Goal: Task Accomplishment & Management: Manage account settings

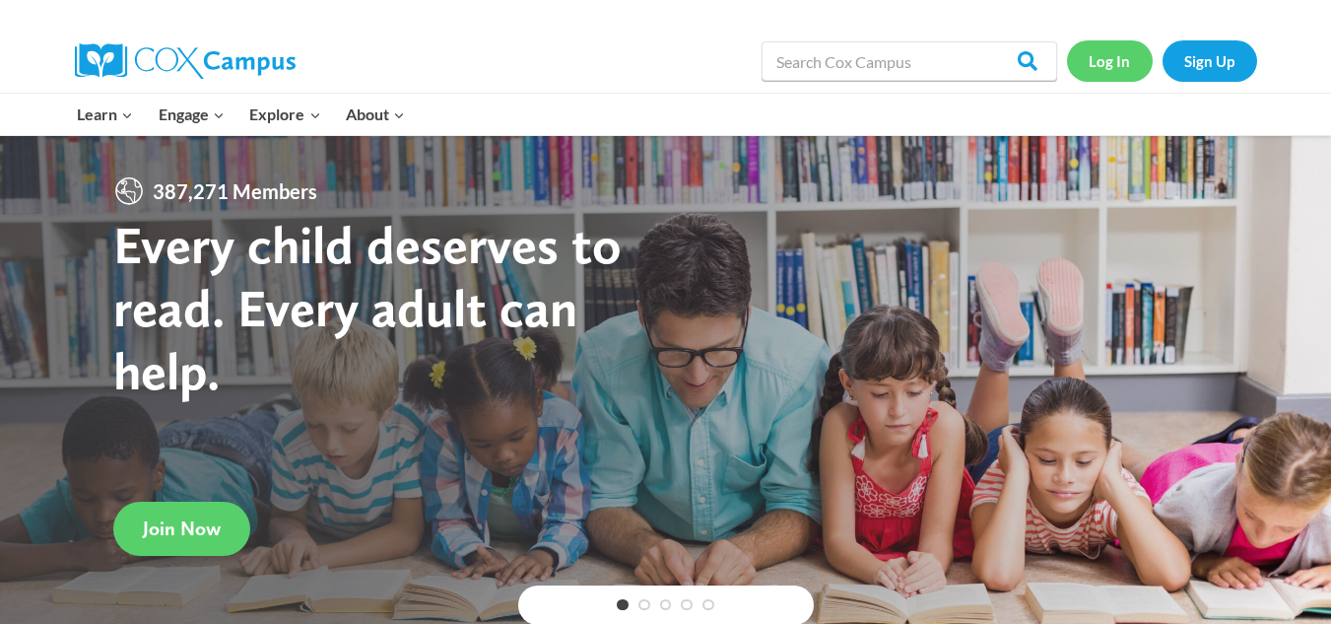
click at [1109, 53] on link "Log In" at bounding box center [1110, 60] width 86 height 40
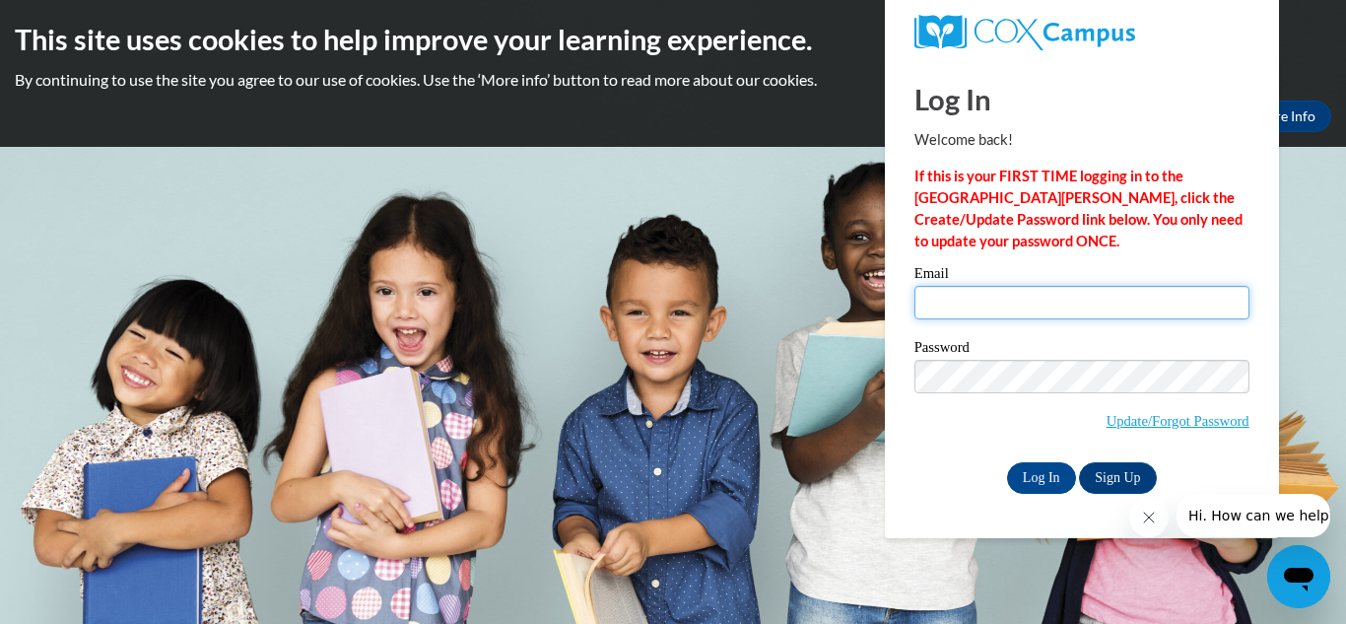
click at [1000, 297] on input "Email" at bounding box center [1081, 302] width 335 height 33
type input "[PERSON_NAME][EMAIL_ADDRESS][PERSON_NAME][PERSON_NAME][DOMAIN_NAME]"
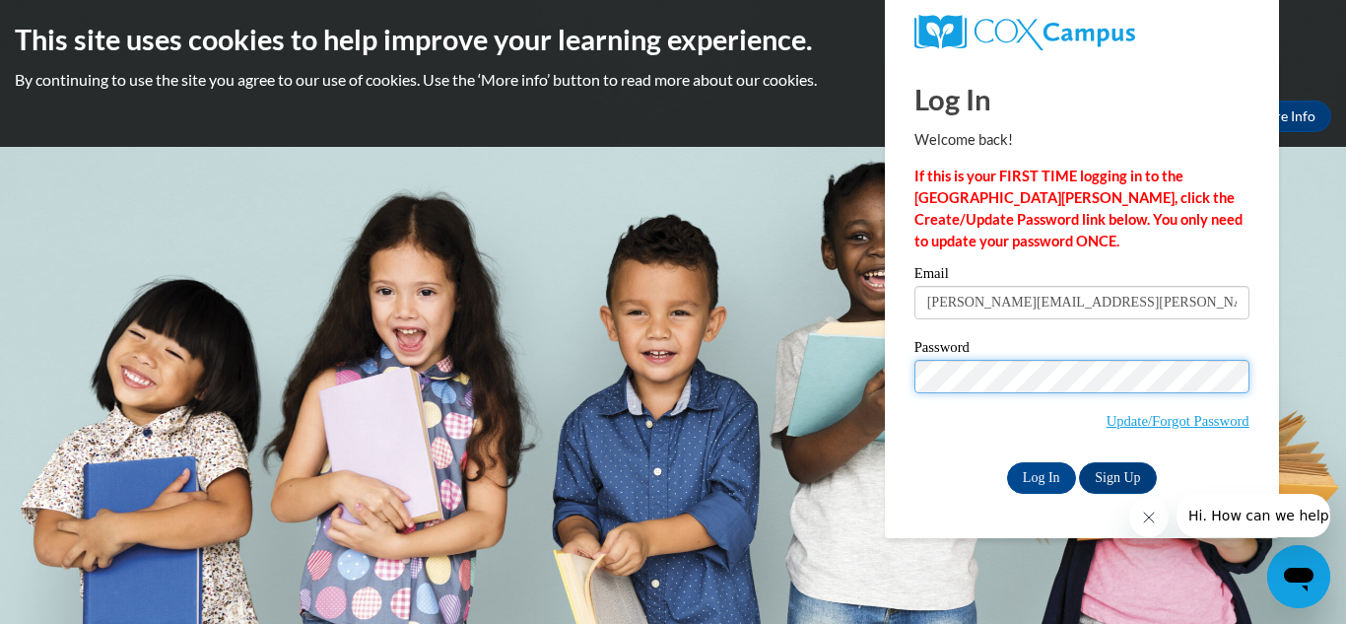
click at [1007, 462] on input "Log In" at bounding box center [1041, 478] width 69 height 32
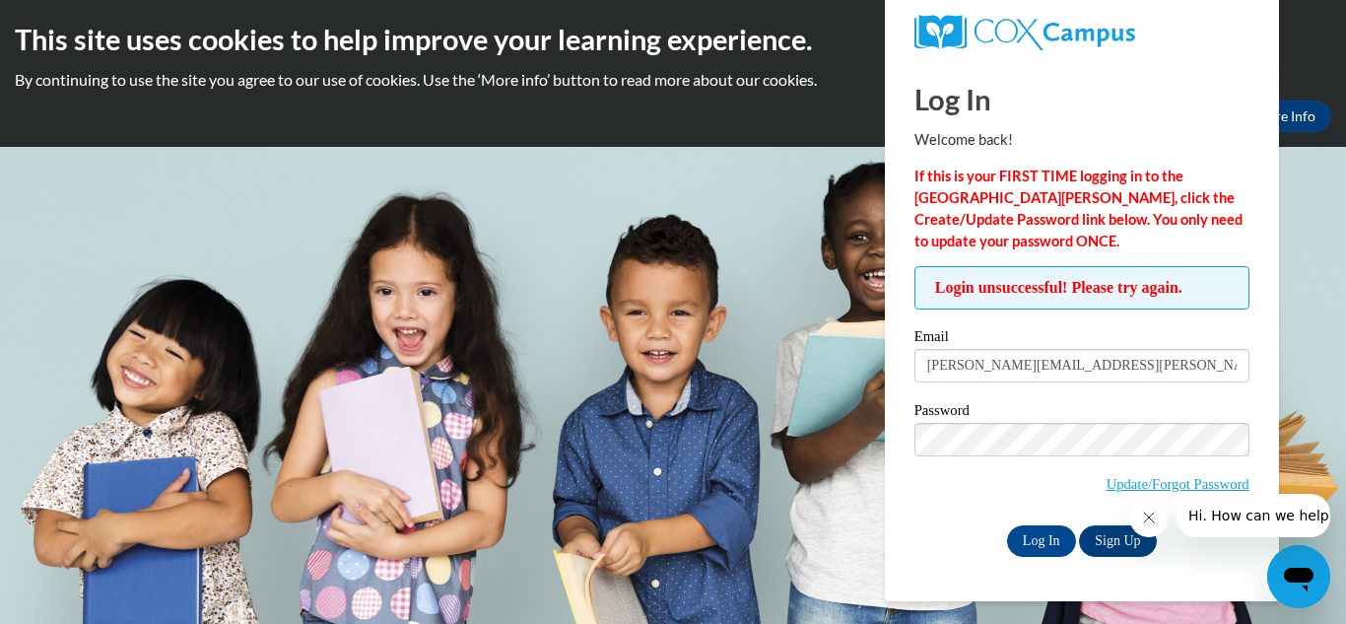
click at [1150, 515] on icon "Close message from company" at bounding box center [1148, 517] width 10 height 10
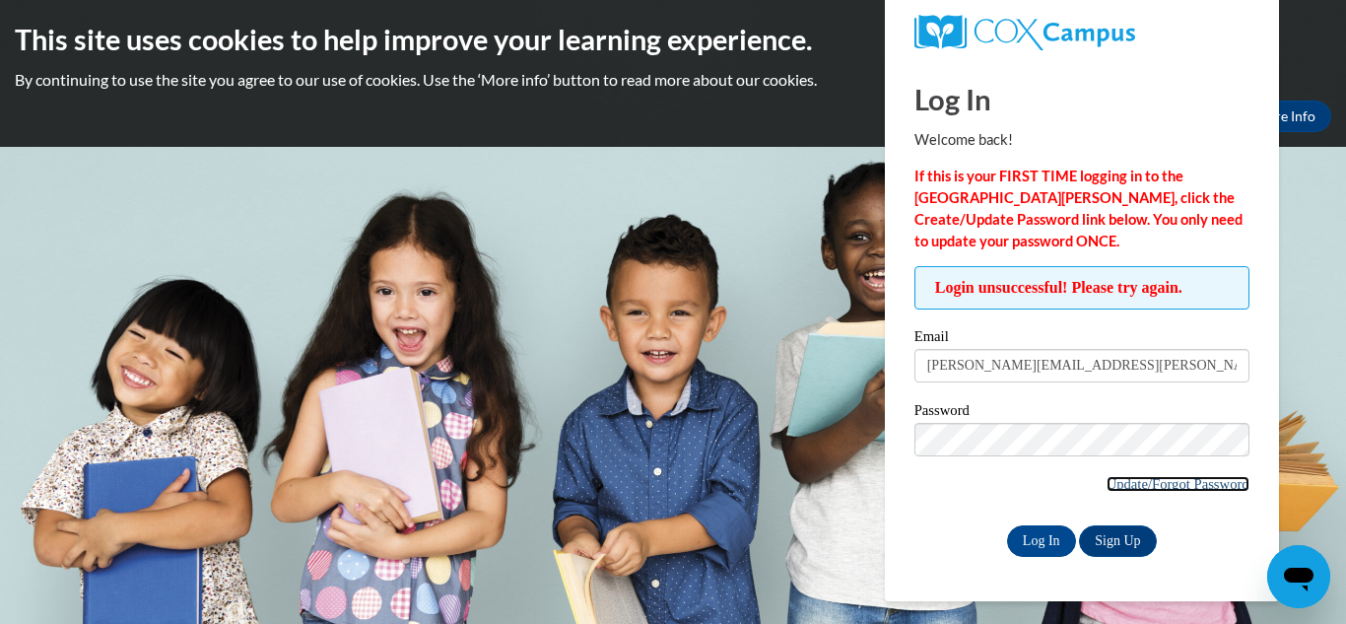
click at [1152, 476] on link "Update/Forgot Password" at bounding box center [1177, 484] width 143 height 16
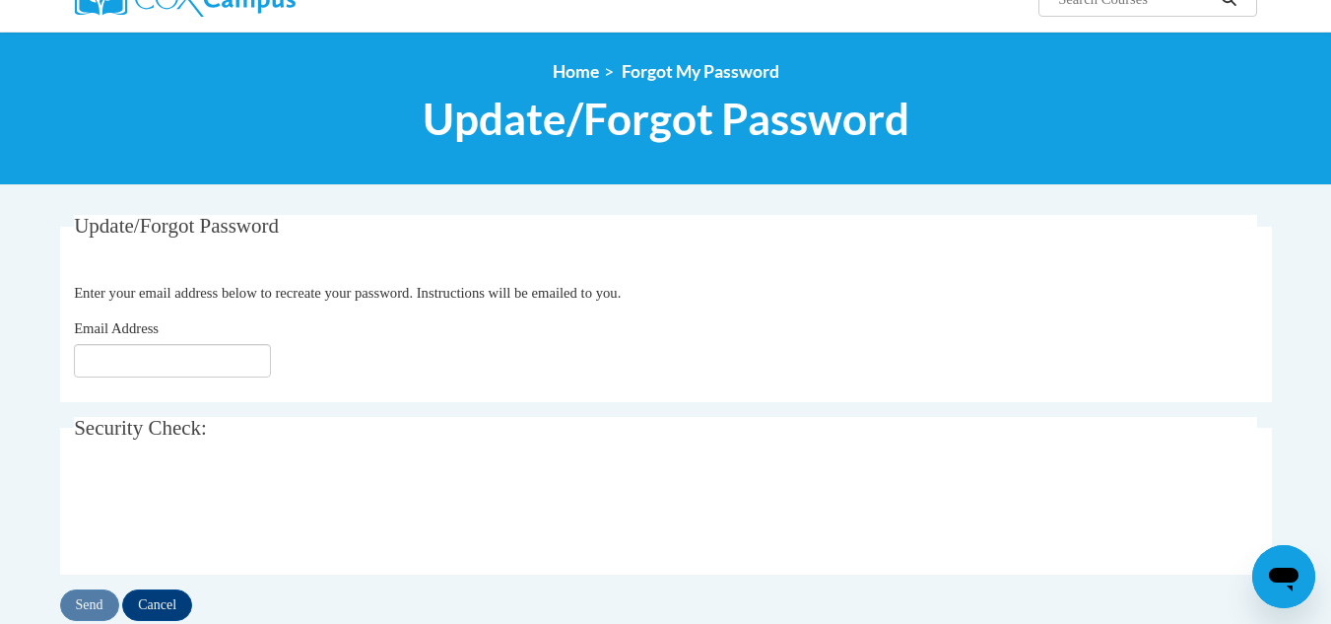
scroll to position [189, 0]
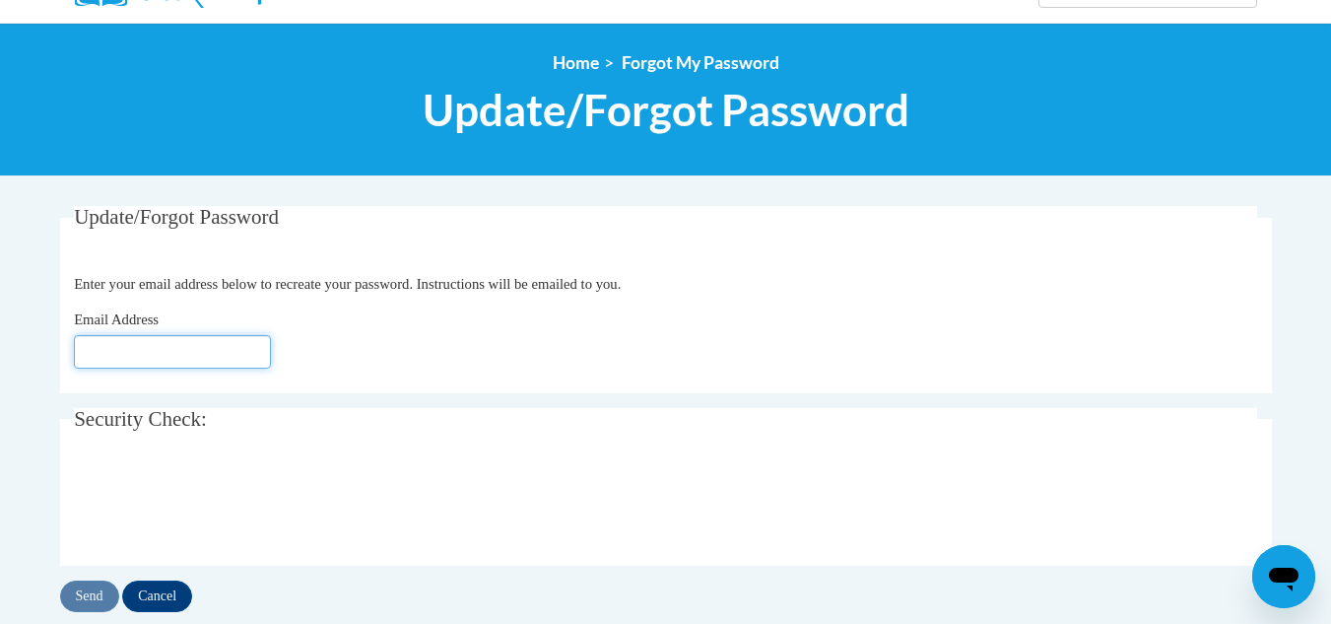
click at [201, 355] on input "Email Address" at bounding box center [172, 351] width 197 height 33
type input "[PERSON_NAME][EMAIL_ADDRESS][PERSON_NAME][PERSON_NAME][DOMAIN_NAME]"
click at [99, 586] on input "Send" at bounding box center [89, 596] width 59 height 32
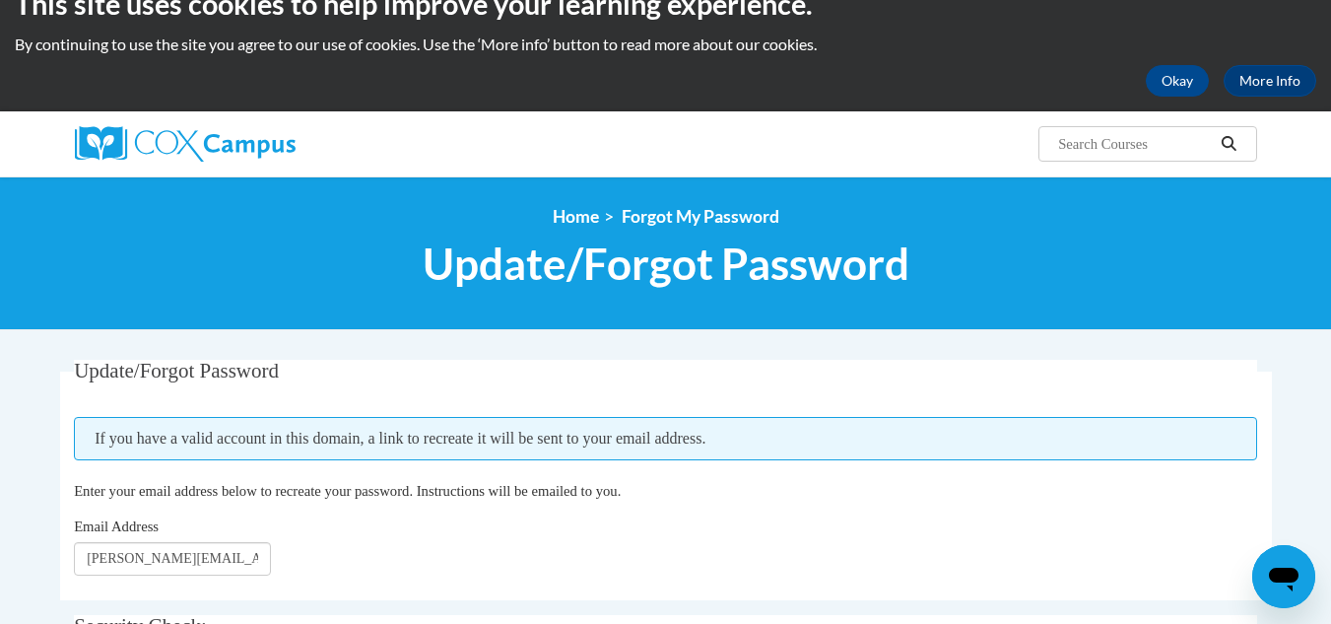
scroll to position [34, 0]
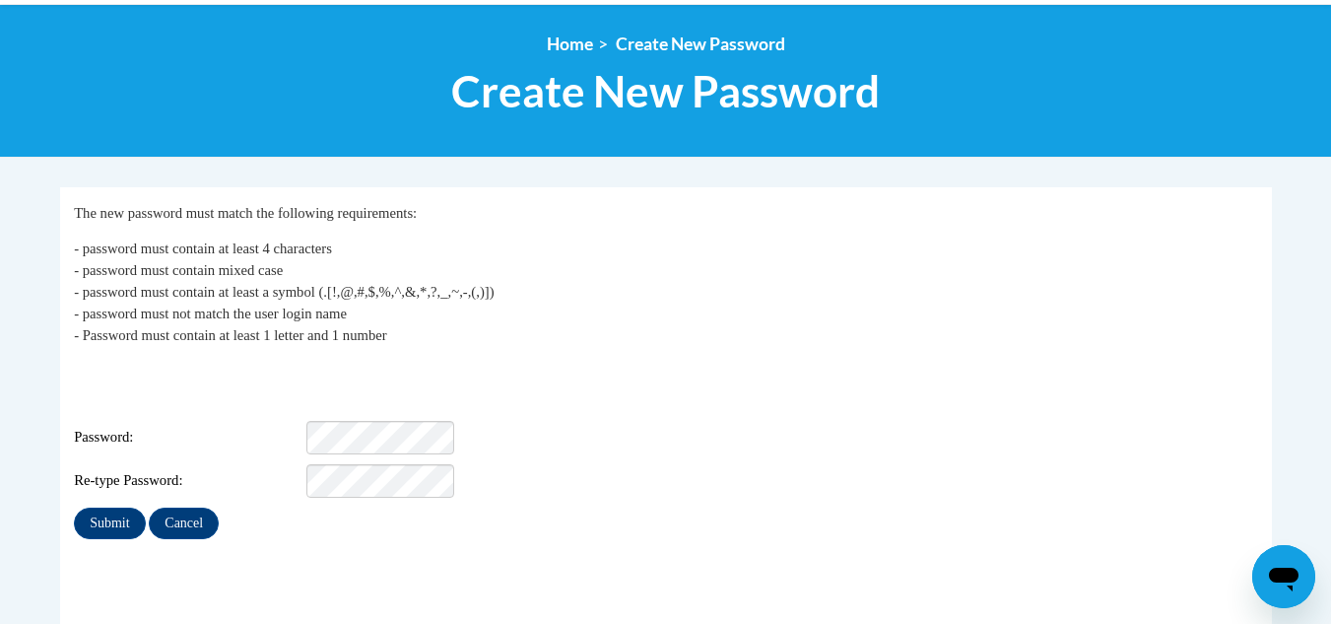
scroll to position [209, 0]
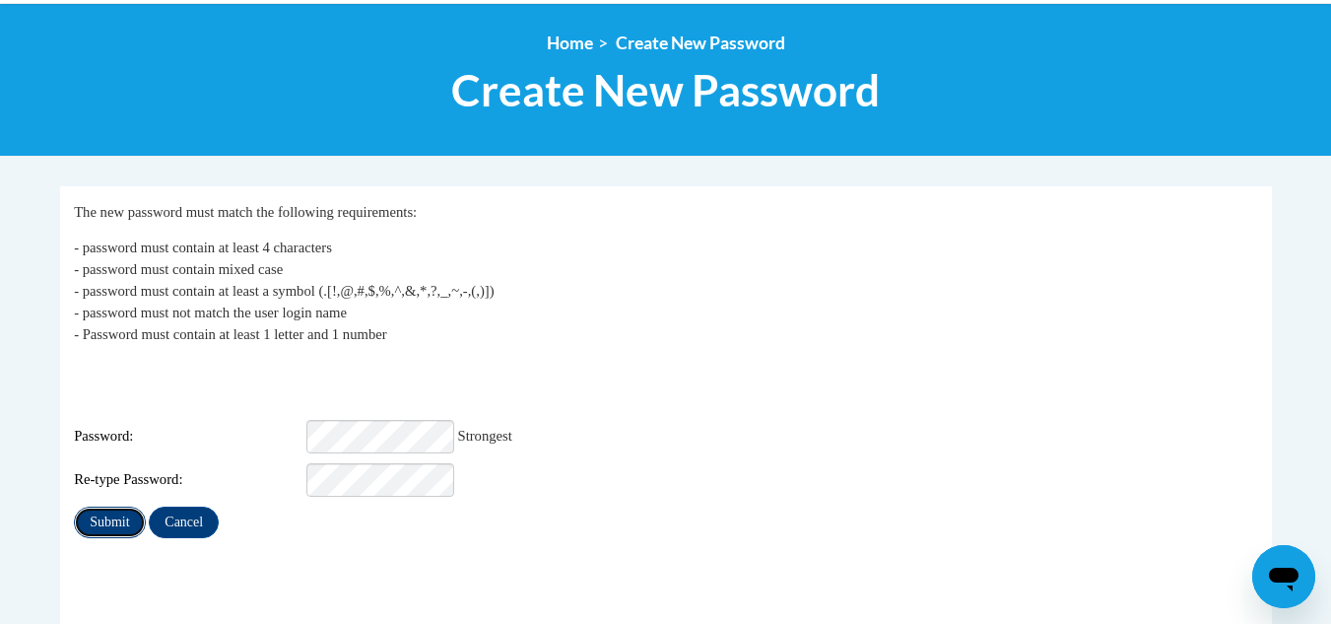
click at [127, 506] on input "Submit" at bounding box center [109, 522] width 71 height 32
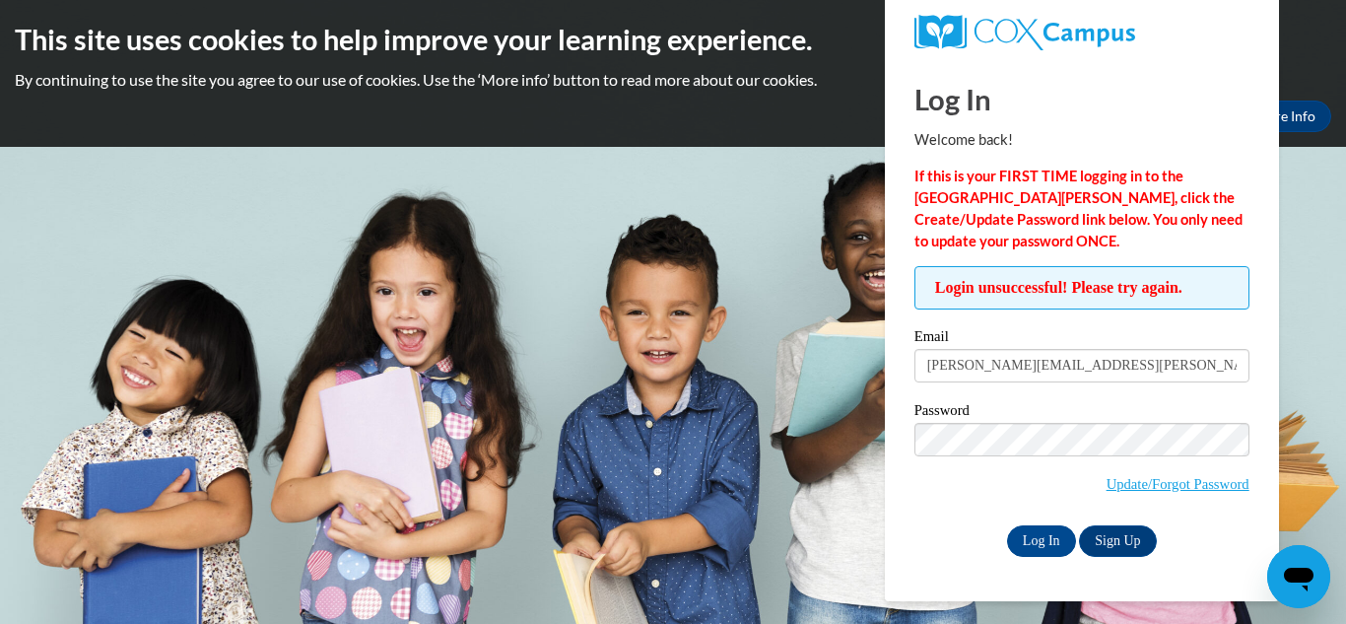
click at [984, 493] on span "Update/Forgot Password" at bounding box center [1081, 464] width 335 height 82
click at [1028, 533] on input "Log In" at bounding box center [1041, 541] width 69 height 32
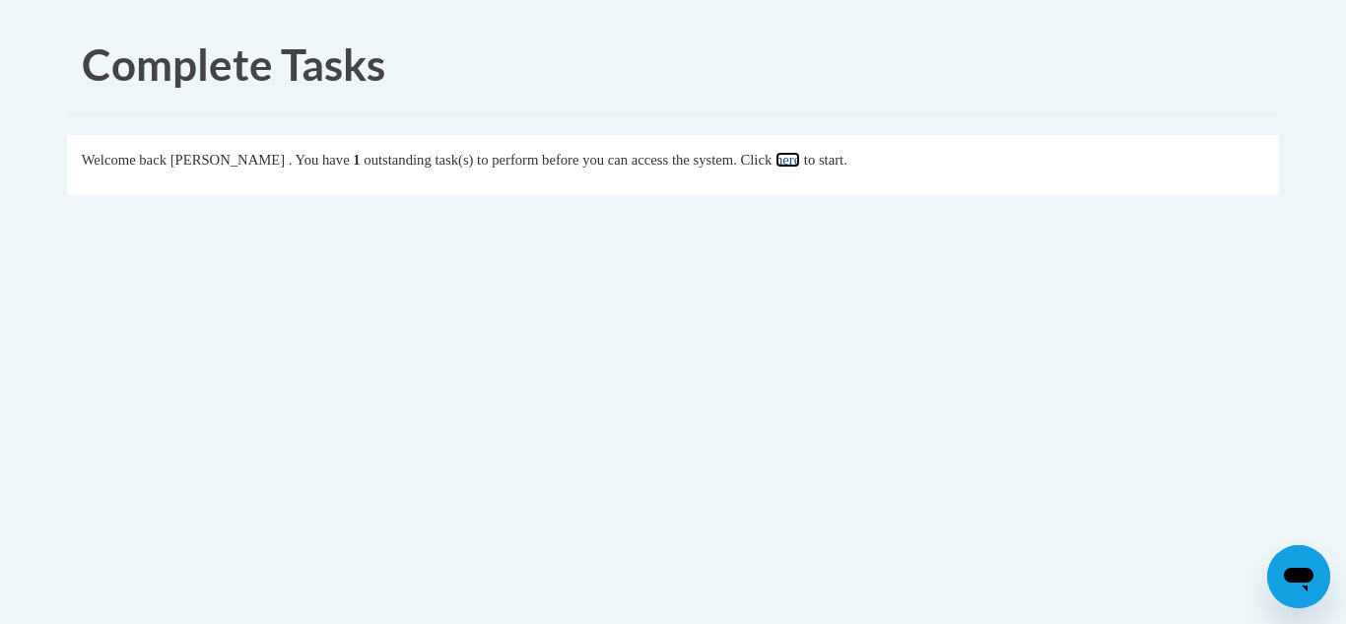
click at [800, 161] on link "here" at bounding box center [787, 160] width 25 height 16
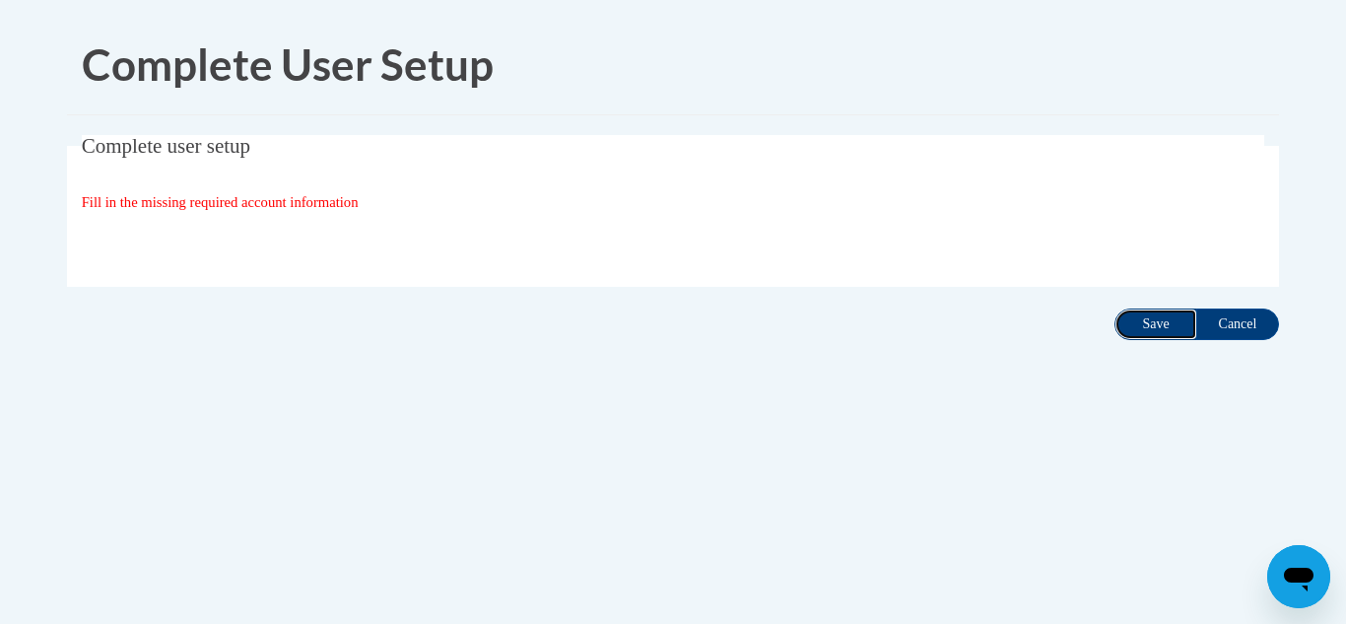
click at [1117, 320] on input "Save" at bounding box center [1155, 324] width 83 height 32
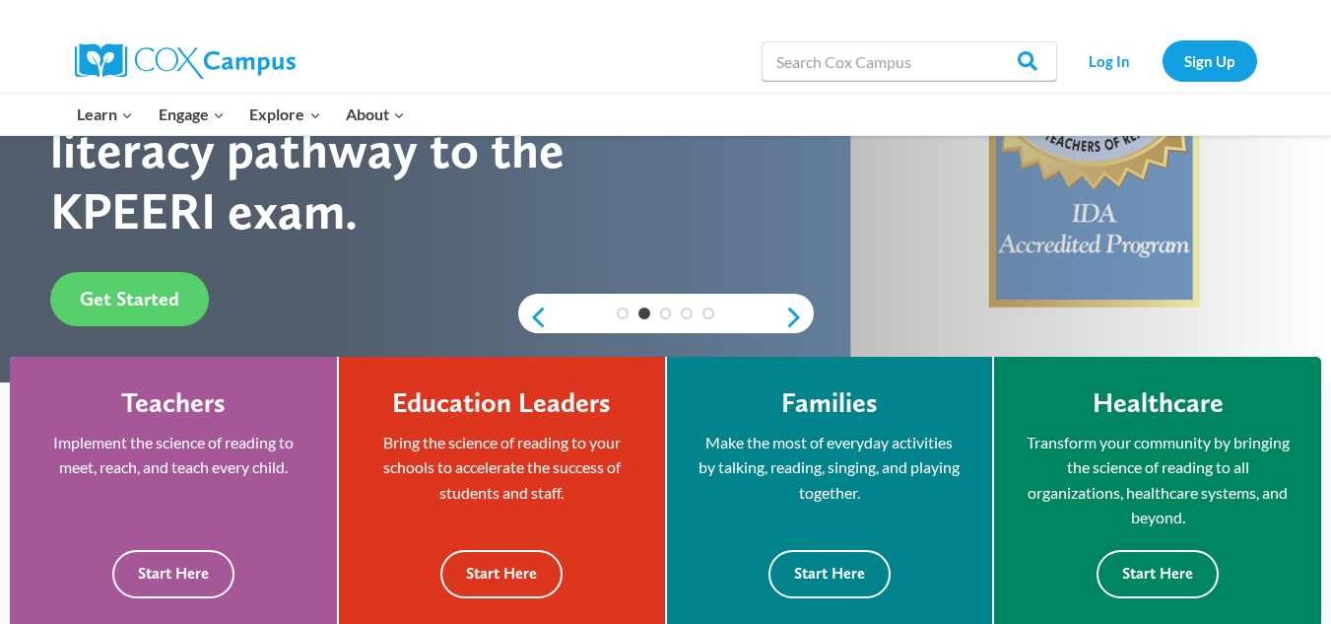
scroll to position [253, 0]
